Goal: Task Accomplishment & Management: Use online tool/utility

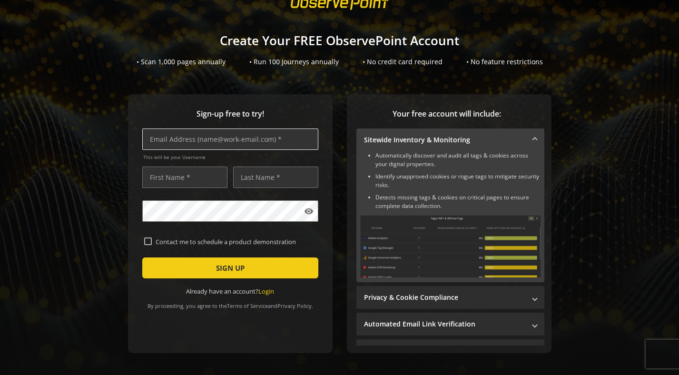
scroll to position [28, 0]
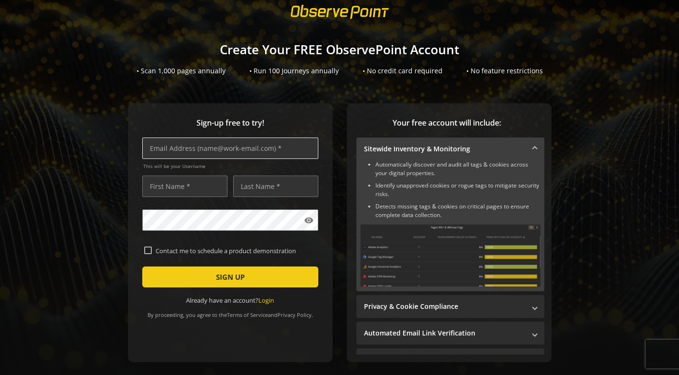
click at [260, 148] on input "text" at bounding box center [230, 148] width 176 height 21
type input "[EMAIL_ADDRESS][DOMAIN_NAME]"
type input "DeShelia"
type input "[PERSON_NAME]"
click at [133, 221] on div "Sign-up free to try! [EMAIL_ADDRESS][DOMAIN_NAME] This will be your Username [P…" at bounding box center [230, 232] width 205 height 259
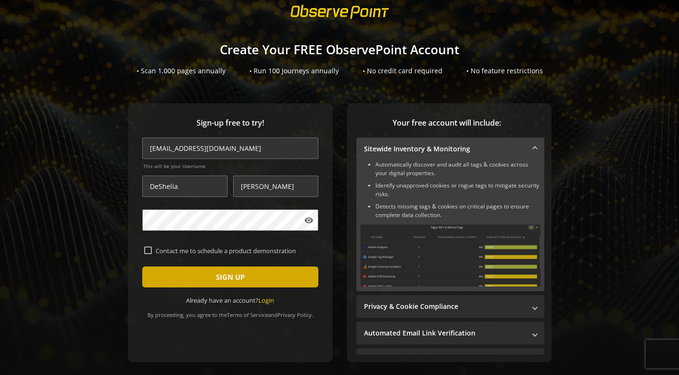
click at [239, 276] on span "SIGN UP" at bounding box center [230, 276] width 29 height 17
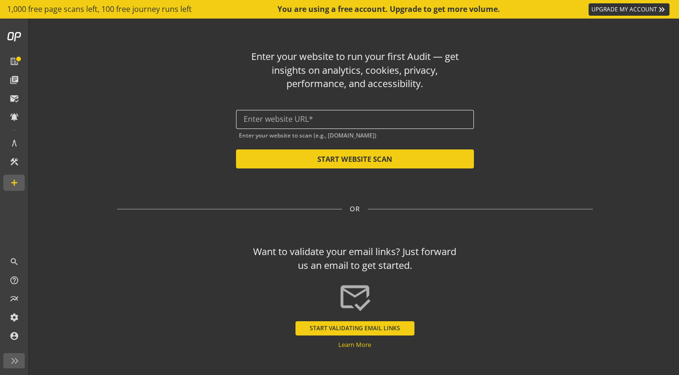
click at [332, 122] on input "text" at bounding box center [355, 119] width 223 height 9
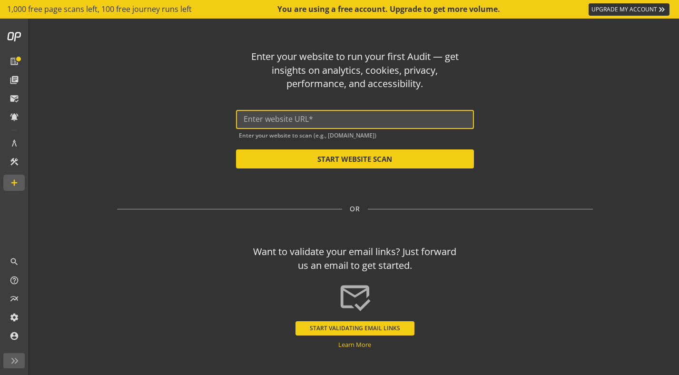
paste input "[URL][DOMAIN_NAME]"
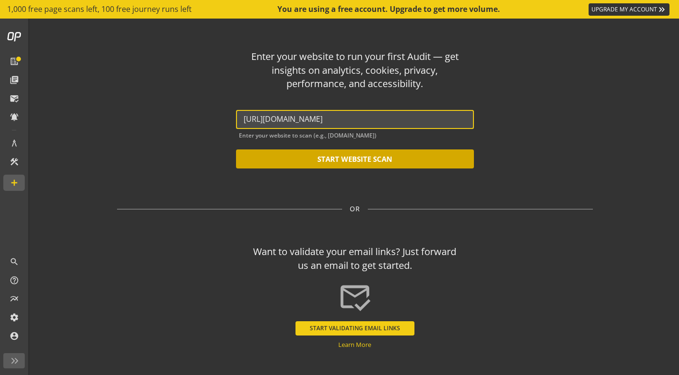
type input "[URL][DOMAIN_NAME]"
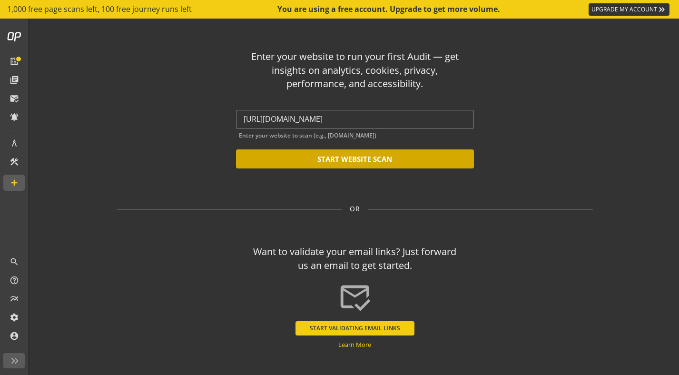
click at [360, 159] on button "START WEBSITE SCAN" at bounding box center [355, 158] width 238 height 19
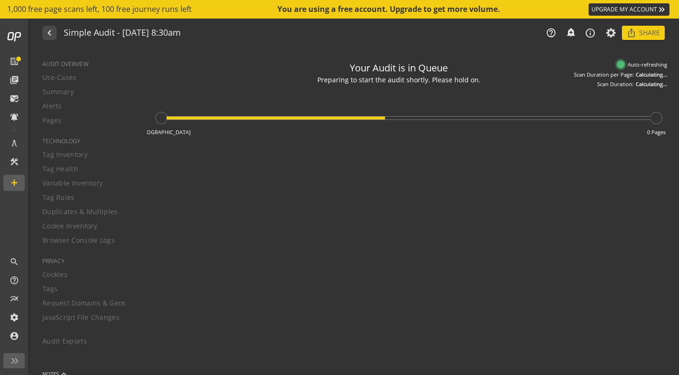
type textarea "Notes can include: -a description of what this audit is validating -changes in …"
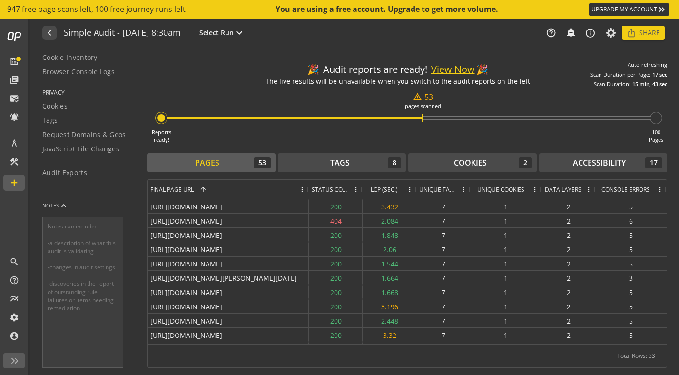
click at [451, 72] on button "View Now" at bounding box center [453, 70] width 44 height 14
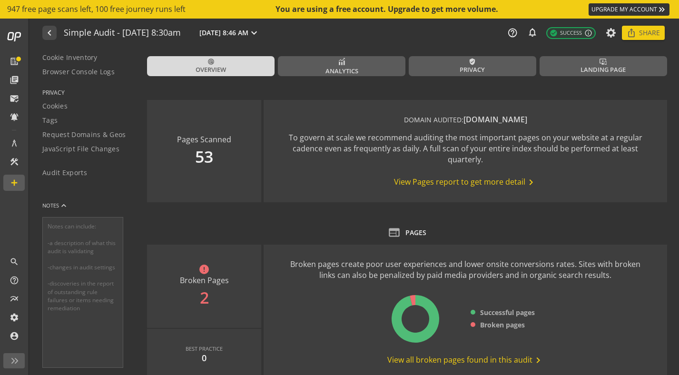
click at [489, 183] on span "View Pages report to get more detail chevron_right" at bounding box center [465, 182] width 143 height 11
